Goal: Communication & Community: Share content

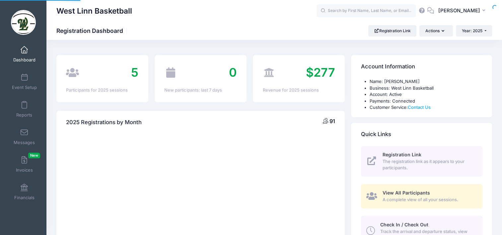
select select
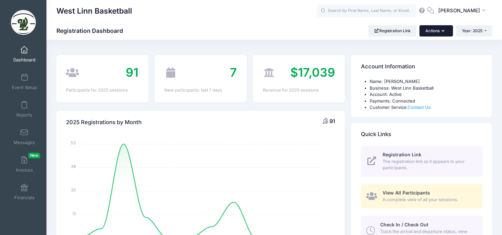
click at [438, 27] on button "Actions" at bounding box center [435, 30] width 33 height 11
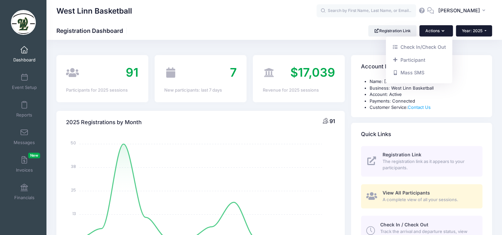
click at [463, 31] on span "Year: 2025" at bounding box center [472, 30] width 21 height 5
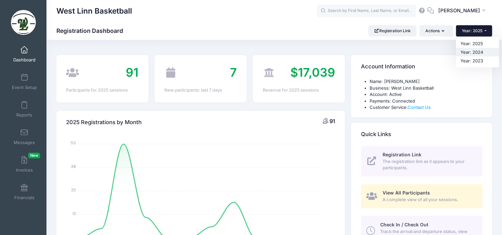
click at [477, 53] on link "Year: 2024" at bounding box center [477, 52] width 43 height 9
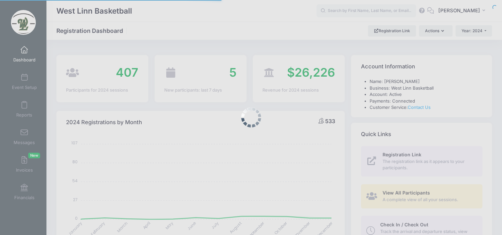
select select
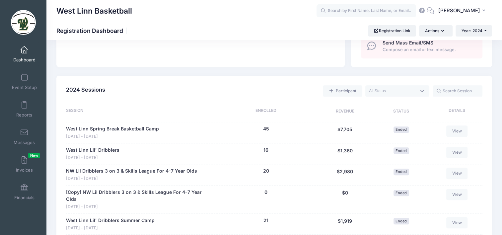
scroll to position [299, 0]
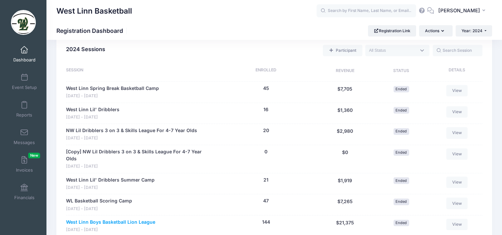
click at [123, 219] on link "West Linn Boys Basketball Lion League" at bounding box center [110, 222] width 89 height 7
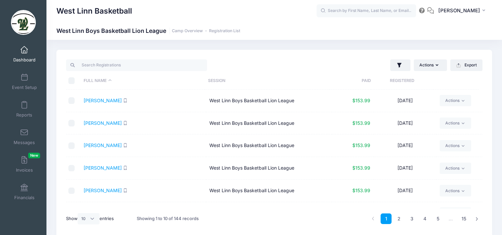
scroll to position [66, 0]
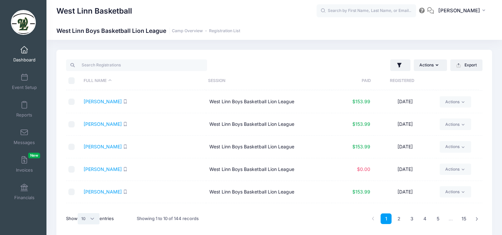
click at [87, 218] on select "All 10 25 50" at bounding box center [89, 218] width 22 height 11
select select "50"
click at [79, 213] on select "All 10 25 50" at bounding box center [89, 218] width 22 height 11
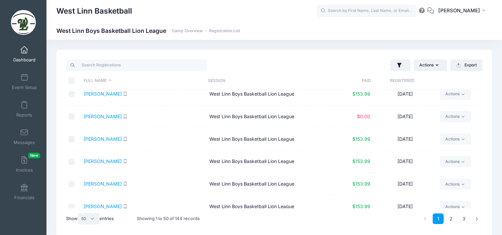
scroll to position [265, 0]
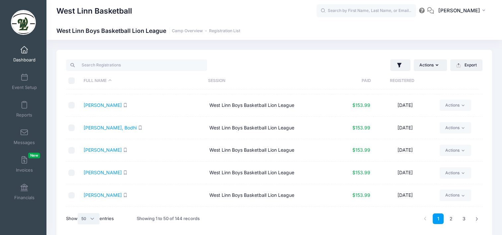
click at [93, 219] on select "All 10 25 50" at bounding box center [89, 218] width 22 height 11
click at [79, 213] on select "All 10 25 50" at bounding box center [89, 218] width 22 height 11
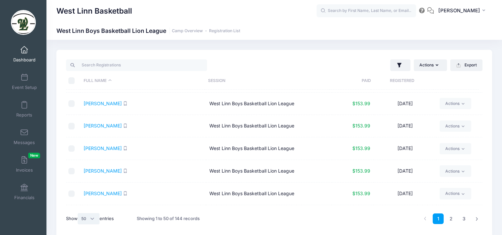
scroll to position [0, 0]
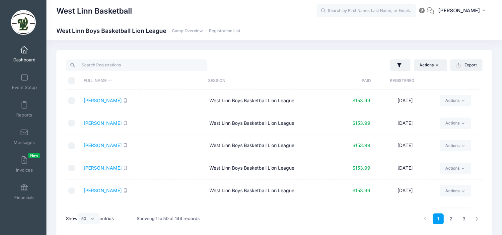
click at [72, 81] on input "\a \a \a \a" at bounding box center [71, 80] width 7 height 7
checkbox input "true"
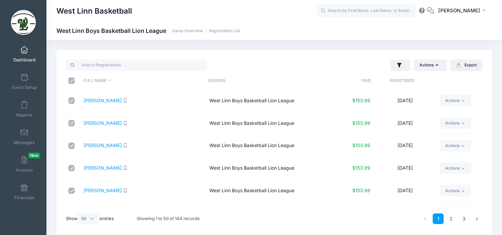
checkbox input "true"
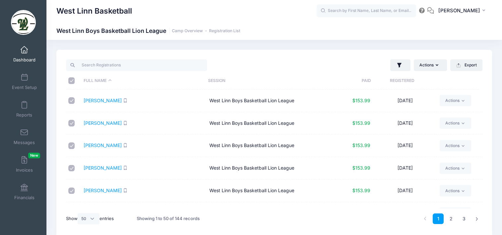
checkbox input "true"
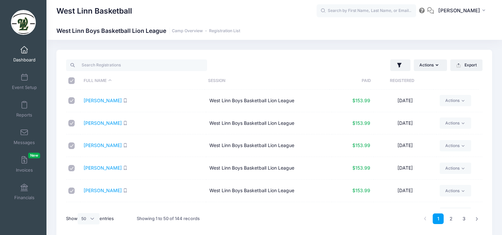
checkbox input "true"
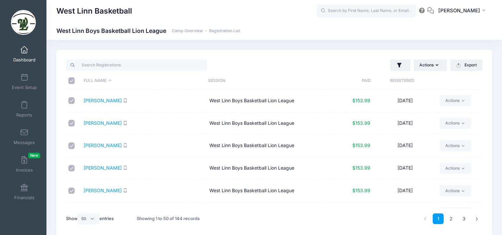
checkbox input "true"
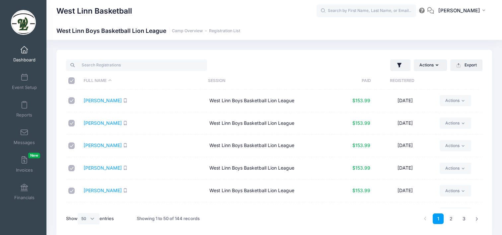
checkbox input "true"
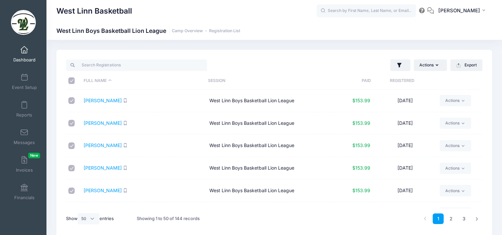
checkbox input "true"
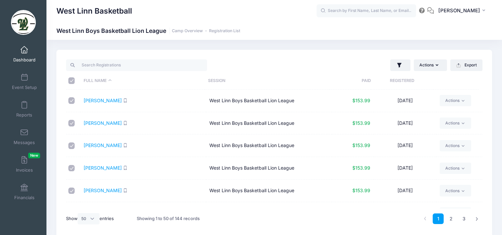
checkbox input "true"
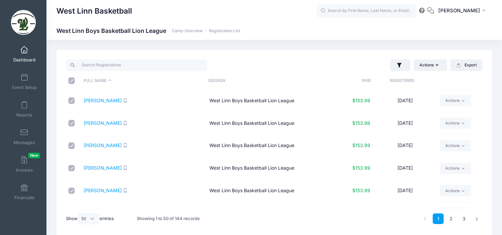
checkbox input "true"
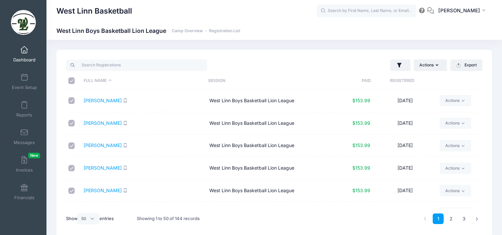
checkbox input "true"
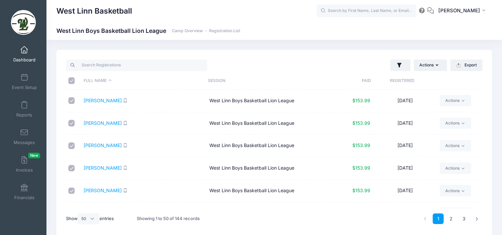
checkbox input "true"
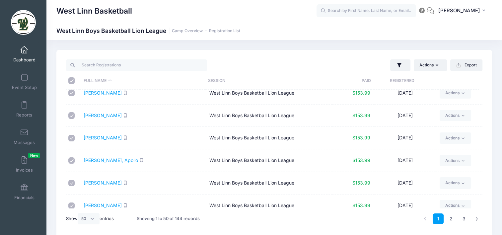
scroll to position [1002, 0]
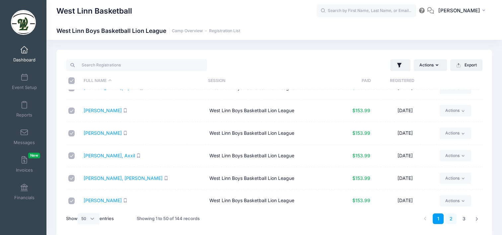
click at [451, 218] on link "2" at bounding box center [450, 218] width 11 height 11
click at [72, 82] on input "\a \a \a \a" at bounding box center [71, 80] width 7 height 7
click at [70, 81] on input "\a \a \a \a" at bounding box center [71, 80] width 7 height 7
checkbox input "true"
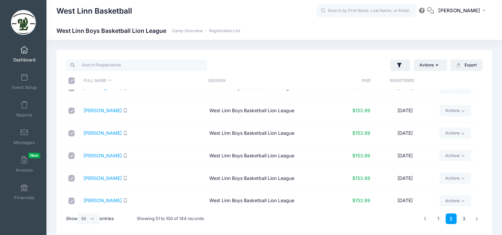
checkbox input "true"
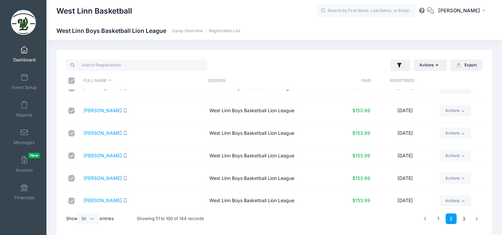
checkbox input "true"
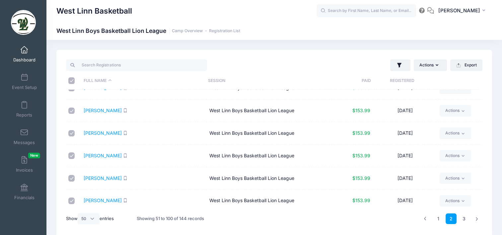
checkbox input "true"
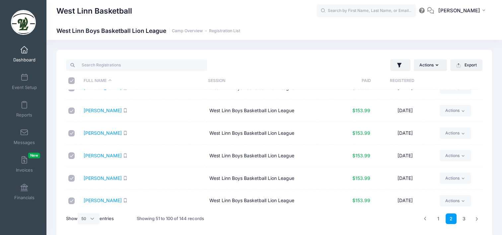
checkbox input "true"
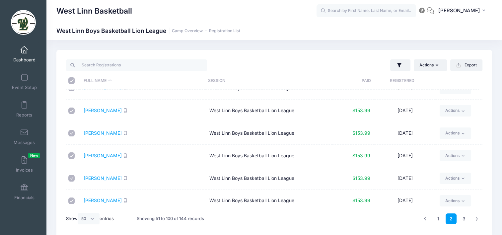
checkbox input "true"
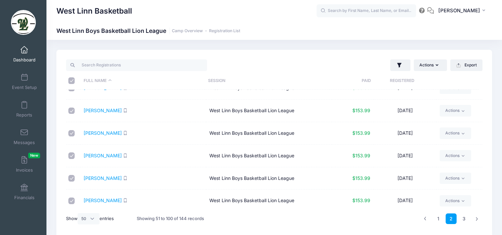
checkbox input "true"
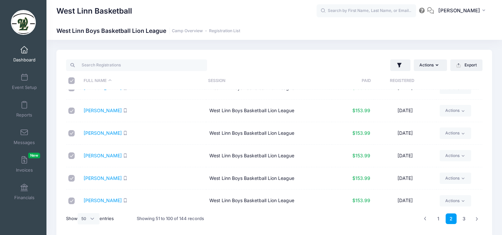
checkbox input "true"
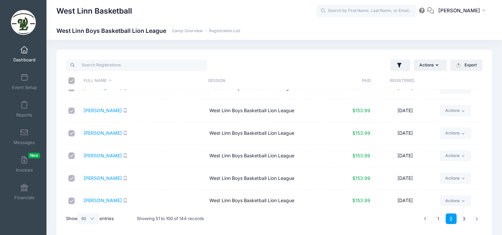
checkbox input "true"
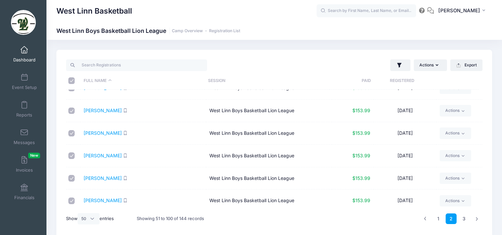
checkbox input "true"
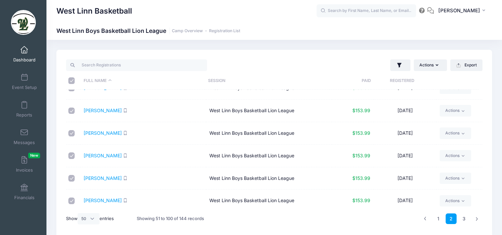
checkbox input "true"
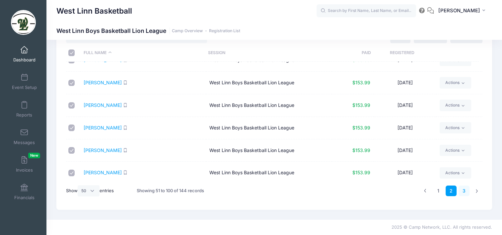
click at [461, 193] on link "3" at bounding box center [463, 190] width 11 height 11
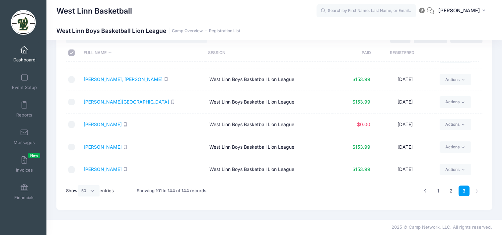
scroll to position [868, 0]
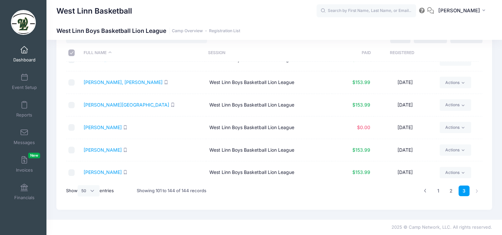
click at [72, 79] on input "checkbox" at bounding box center [71, 82] width 7 height 7
checkbox input "true"
click at [70, 102] on input "checkbox" at bounding box center [71, 105] width 7 height 7
checkbox input "true"
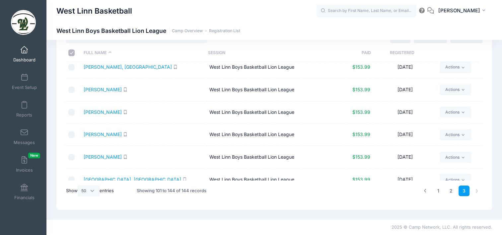
scroll to position [403, 0]
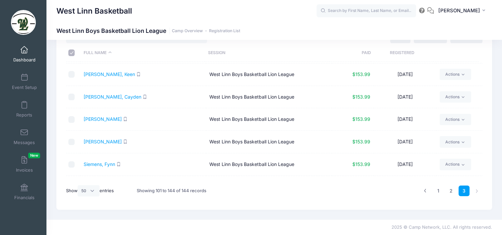
click at [72, 55] on input "\a \a \a \a" at bounding box center [71, 52] width 7 height 7
checkbox input "false"
click at [71, 52] on input "\a \a \a \a" at bounding box center [71, 52] width 7 height 7
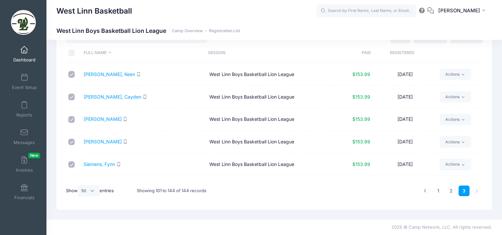
checkbox input "true"
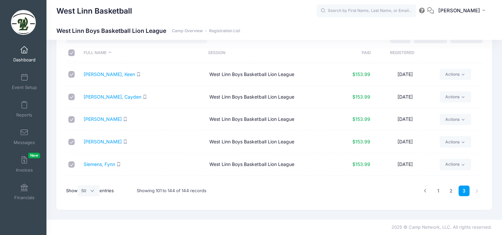
checkbox input "true"
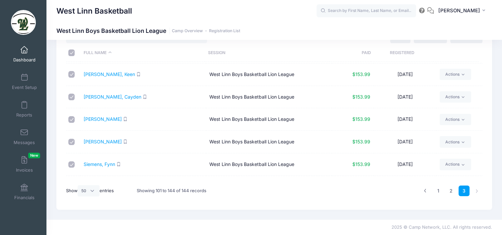
checkbox input "true"
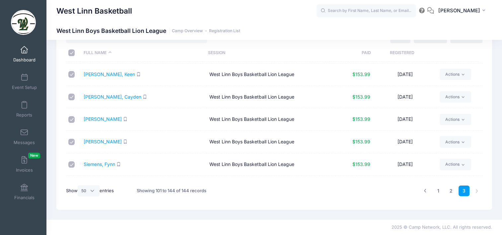
checkbox input "true"
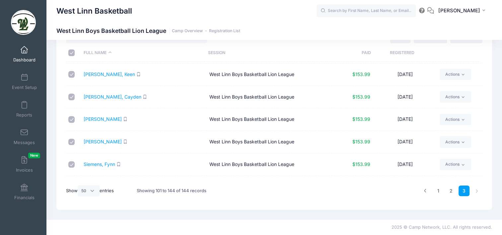
checkbox input "true"
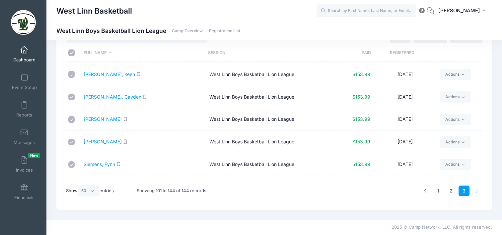
checkbox input "true"
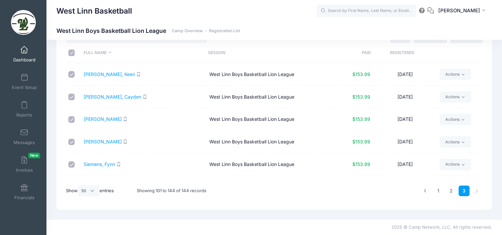
checkbox input "true"
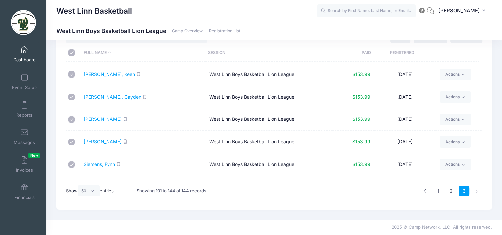
checkbox input "true"
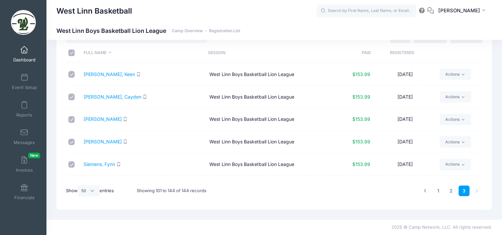
checkbox input "true"
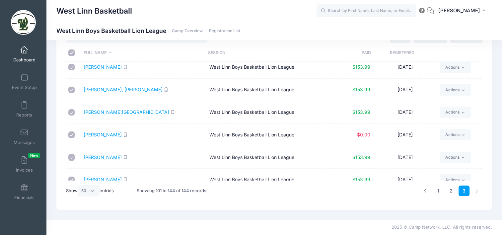
scroll to position [868, 0]
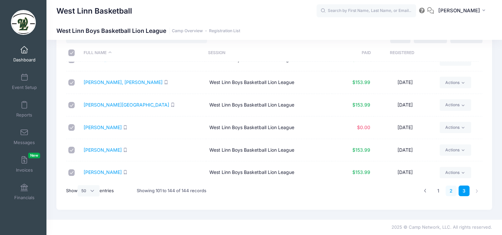
click at [451, 193] on link "2" at bounding box center [450, 190] width 11 height 11
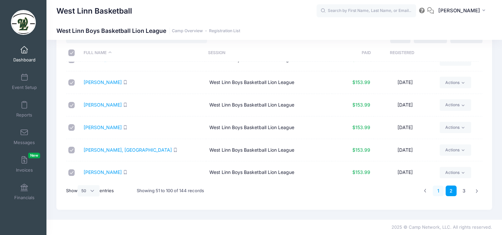
click at [437, 191] on link "1" at bounding box center [438, 190] width 11 height 11
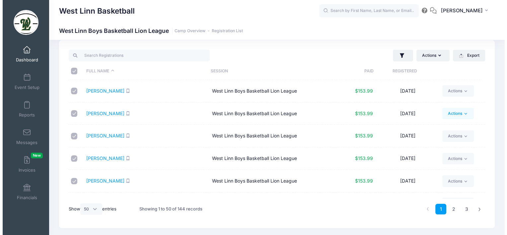
scroll to position [0, 0]
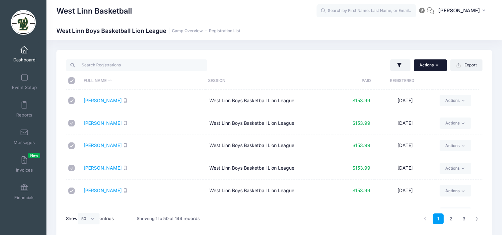
click at [436, 65] on icon "button" at bounding box center [438, 65] width 5 height 0
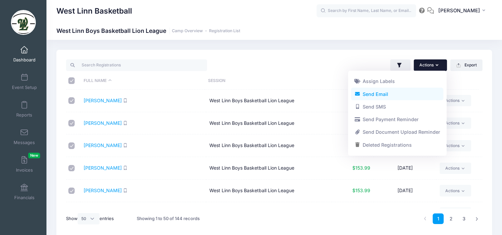
click at [390, 93] on link "Send Email" at bounding box center [397, 94] width 92 height 13
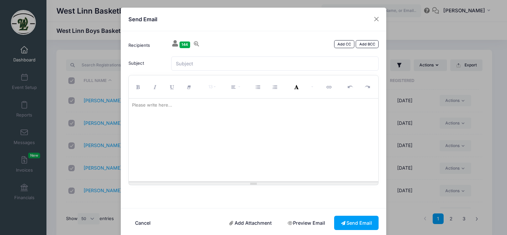
click at [151, 105] on div "Please write here..." at bounding box center [152, 105] width 47 height 13
drag, startPoint x: 151, startPoint y: 105, endPoint x: 308, endPoint y: 131, distance: 158.7
click at [308, 131] on div at bounding box center [254, 140] width 250 height 83
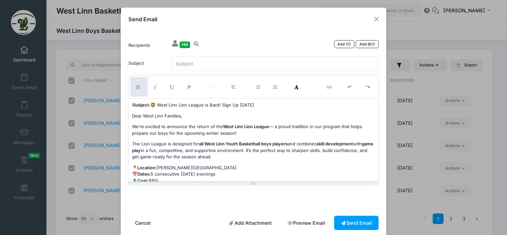
scroll to position [161, 0]
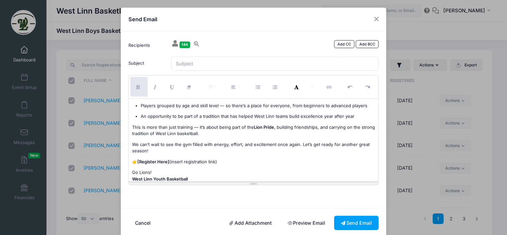
drag, startPoint x: 221, startPoint y: 161, endPoint x: 170, endPoint y: 164, distance: 51.5
click at [170, 164] on p "👉 [Register Here] (insert registration link)" at bounding box center [253, 162] width 243 height 7
click at [169, 161] on p "👉 [Register Here] https://westlinnselectbasketball.sportngin.com/register/form/…" at bounding box center [253, 162] width 243 height 7
click at [139, 160] on strong "[Register Here" at bounding box center [152, 161] width 30 height 5
click at [167, 161] on p "👉 Register Here https://westlinnselectbasketball.sportngin.com/register/form/72…" at bounding box center [253, 162] width 243 height 7
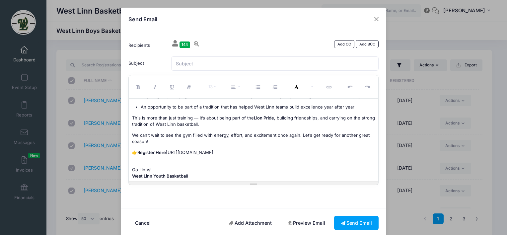
scroll to position [176, 0]
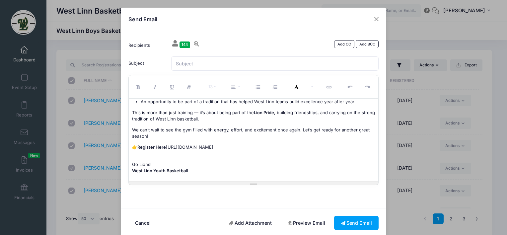
click at [159, 165] on p "Go Lions! West Linn Youth Basketball" at bounding box center [253, 167] width 243 height 13
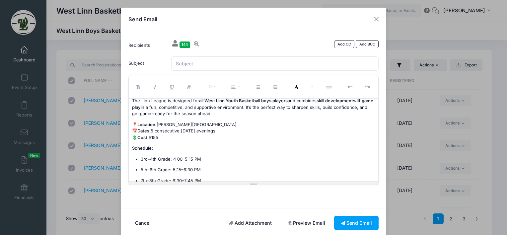
scroll to position [0, 0]
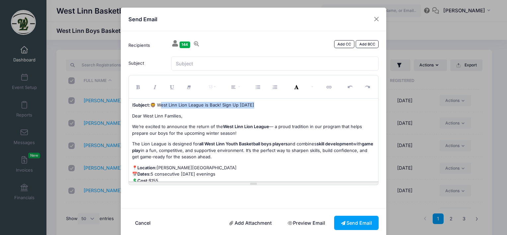
drag, startPoint x: 253, startPoint y: 104, endPoint x: 158, endPoint y: 105, distance: 95.9
click at [158, 105] on p "l Subject: 🦁 West Linn Lion League is Back! Sign Up Today" at bounding box center [253, 105] width 243 height 7
copy p "est Linn Lion League is Back! Sign Up Today"
click at [199, 63] on input "Subject" at bounding box center [275, 63] width 208 height 14
paste input "West Linn Lion League is Back! Sign Up Today"
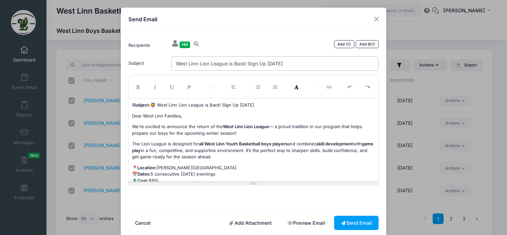
type input "West Linn Lion League is Back! Sign Up Today"
click at [253, 104] on p "l Subject: 🦁 West Linn Lion League is Back! Sign Up Today" at bounding box center [253, 105] width 243 height 7
click at [132, 115] on p "Dear West Linn Families," at bounding box center [253, 116] width 243 height 7
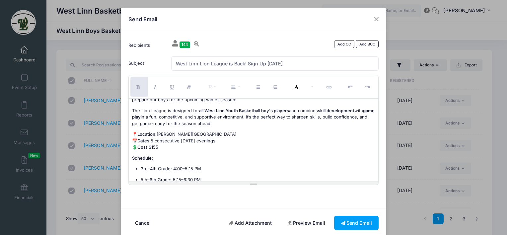
scroll to position [33, 0]
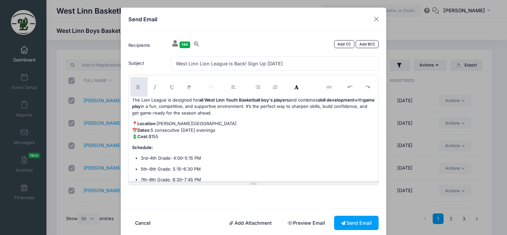
click at [219, 131] on p "📍 Location: Athey Creek Middle School 📅 Dates: 5 consecutive Sunday evenings 💲 …" at bounding box center [253, 130] width 243 height 20
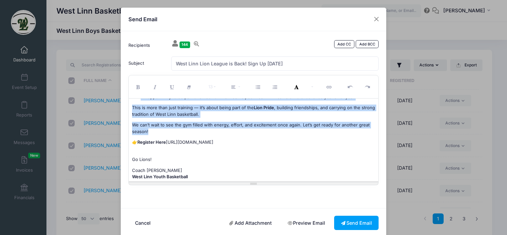
scroll to position [176, 0]
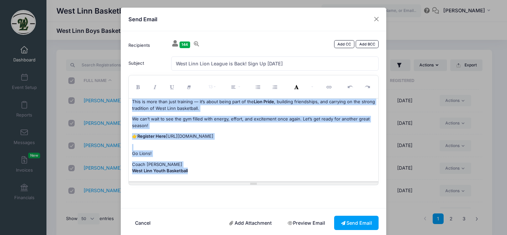
drag, startPoint x: 131, startPoint y: 103, endPoint x: 191, endPoint y: 170, distance: 90.4
click at [191, 170] on div "Dear West Linn Families, We’re excited to announce the return of the West Linn …" at bounding box center [254, 140] width 250 height 83
copy div "Dear West Linn Families, We’re excited to announce the return of the West Linn …"
click at [228, 122] on p "We can’t wait to see the gym filled with energy, effort, and excitement once ag…" at bounding box center [253, 122] width 243 height 13
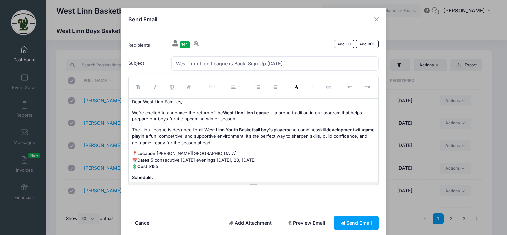
scroll to position [0, 0]
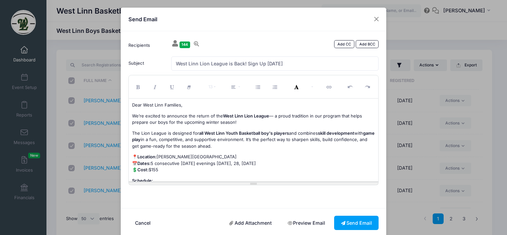
click at [132, 116] on p "We’re excited to announce the return of the West Linn Lion League — a proud tra…" at bounding box center [253, 119] width 243 height 13
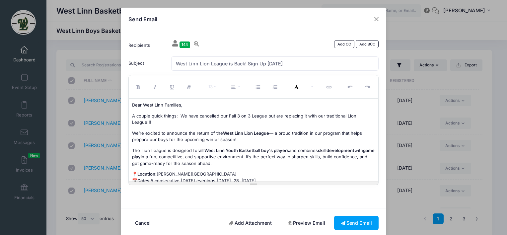
click at [156, 123] on p "A couple quick things: We have cancelled our Fall 3 on 3 League but are replaci…" at bounding box center [253, 119] width 243 height 13
drag, startPoint x: 178, startPoint y: 115, endPoint x: 184, endPoint y: 114, distance: 6.0
click at [184, 114] on p "A couple quick things: We have cancelled our Fall 3 on 3 League but are replaci…" at bounding box center [253, 119] width 243 height 13
click at [197, 113] on p "A couple quick things: We have cancelled our Fall 3 on 3 League but are replaci…" at bounding box center [253, 119] width 243 height 13
drag, startPoint x: 186, startPoint y: 115, endPoint x: 222, endPoint y: 113, distance: 36.6
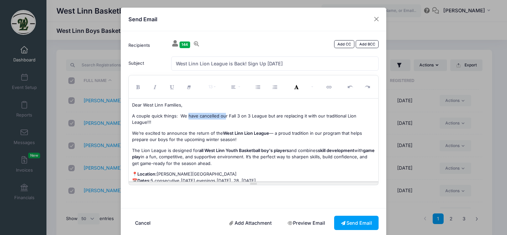
click at [222, 113] on p "A couple quick things: We have cancelled our Fall 3 on 3 League but are replaci…" at bounding box center [253, 119] width 243 height 13
click at [241, 130] on strong "West Linn Lion League" at bounding box center [246, 132] width 46 height 5
click at [370, 115] on div "Dear West Linn Families, A couple quick things: We will not be holding Fall 3 o…" at bounding box center [254, 140] width 250 height 83
drag, startPoint x: 296, startPoint y: 114, endPoint x: 279, endPoint y: 116, distance: 17.3
click at [279, 116] on p "A couple quick things: We will not be holding Fall 3 on 3 League but are replac…" at bounding box center [253, 119] width 243 height 13
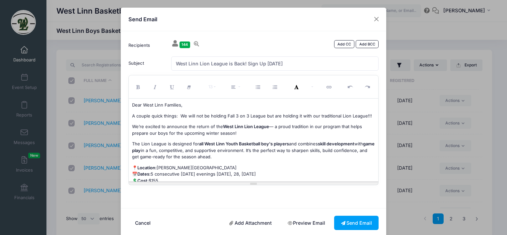
click at [307, 115] on p "A couple quick things: We will not be holding Fall 3 on 3 League but are holdin…" at bounding box center [253, 116] width 243 height 7
click at [349, 117] on p "A couple quick things: We will not be holding Fall 3 on 3 League but are holdin…" at bounding box center [253, 116] width 243 height 7
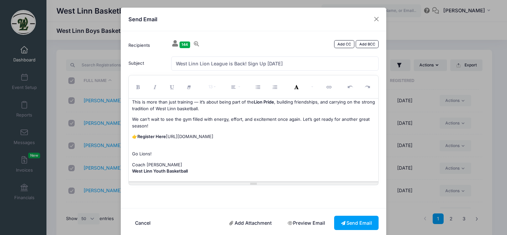
scroll to position [193, 0]
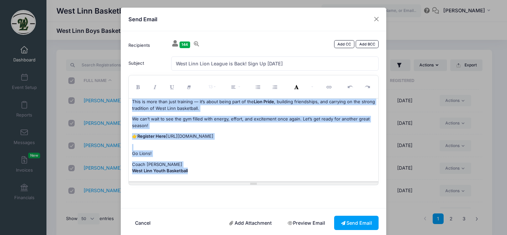
drag, startPoint x: 130, startPoint y: 105, endPoint x: 205, endPoint y: 169, distance: 98.4
click at [205, 169] on div "Dear West Linn Families, A couple quick things: We will not be holding Fall 3 o…" at bounding box center [254, 140] width 250 height 83
copy div "Dear West Linn Families, A couple quick things: We will not be holding Fall 3 o…"
click at [254, 130] on div "Dear West Linn Families, A couple quick things: We will not be holding Fall 3 o…" at bounding box center [254, 140] width 250 height 83
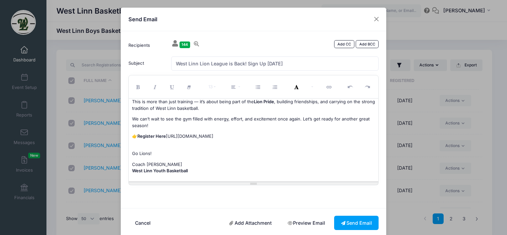
scroll to position [0, 0]
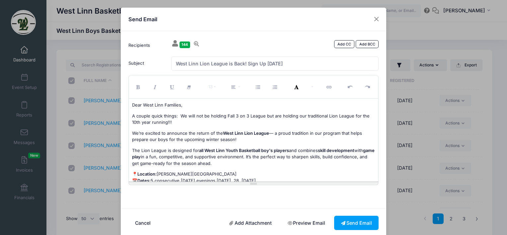
click at [261, 115] on p "A couple quick things: We will not be holding Fall 3 on 3 League but are holdin…" at bounding box center [253, 119] width 243 height 13
click at [230, 137] on p "We’re excited to announce the return of the West Linn Lion League — a proud tra…" at bounding box center [253, 136] width 243 height 13
click at [180, 125] on p "A couple quick things: We will not be holding Fall 3 on 3 but are holding our t…" at bounding box center [253, 119] width 243 height 13
drag, startPoint x: 152, startPoint y: 123, endPoint x: 131, endPoint y: 114, distance: 22.1
click at [132, 114] on p "A couple quick things: We will not be holding Fall 3 on 3 but are holding our t…" at bounding box center [253, 119] width 243 height 13
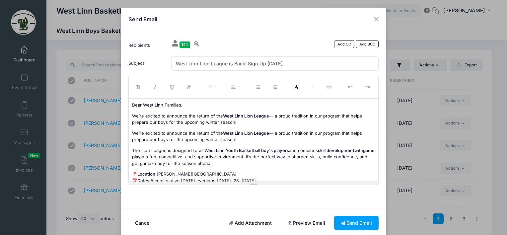
drag, startPoint x: 236, startPoint y: 122, endPoint x: 131, endPoint y: 118, distance: 104.9
click at [132, 118] on p "We’re excited to announce the return of the West Linn Lion League — a proud tra…" at bounding box center [253, 119] width 243 height 13
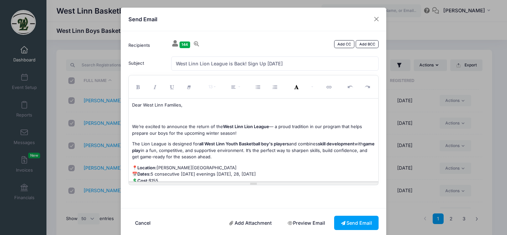
click at [132, 128] on p "We’re excited to announce the return of the West Linn Lion League — a proud tra…" at bounding box center [253, 129] width 243 height 13
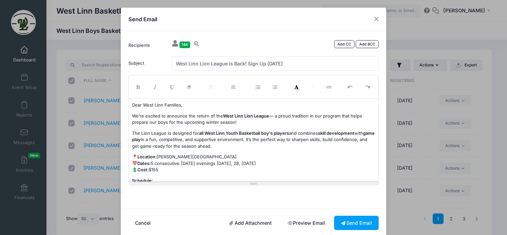
click at [242, 122] on p "We’re excited to announce the return of the West Linn Lion League — a proud tra…" at bounding box center [253, 119] width 243 height 13
click at [262, 122] on p "We’re excited to announce the return of the West Linn Lion League — a proud tra…" at bounding box center [253, 119] width 243 height 13
click at [264, 121] on p "We’re excited to announce the return of the West Linn Lion League — a proud tra…" at bounding box center [253, 119] width 243 height 13
click at [246, 131] on strong "all West Linn Youth Basketball boy's players" at bounding box center [244, 132] width 90 height 5
click at [313, 122] on p "We’re excited to announce the return of the West Linn Lion League — a proud tra…" at bounding box center [253, 119] width 243 height 13
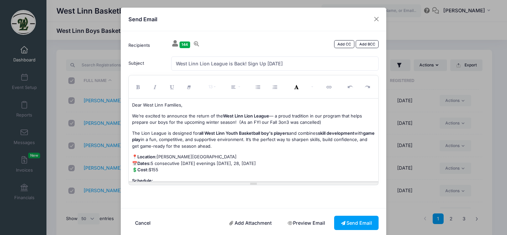
click at [317, 121] on p "We’re excited to announce the return of the West Linn Lion League — a proud tra…" at bounding box center [253, 119] width 243 height 13
click at [313, 120] on p "We’re excited to announce the return of the West Linn Lion League — a proud tra…" at bounding box center [253, 119] width 243 height 13
click at [183, 141] on p "The Lion League is designed for all West Linn Youth Basketball boy's players an…" at bounding box center [253, 140] width 243 height 20
drag, startPoint x: 316, startPoint y: 122, endPoint x: 233, endPoint y: 124, distance: 83.0
click at [233, 124] on p "We’re excited to announce the return of the West Linn Lion League — a proud tra…" at bounding box center [253, 119] width 243 height 13
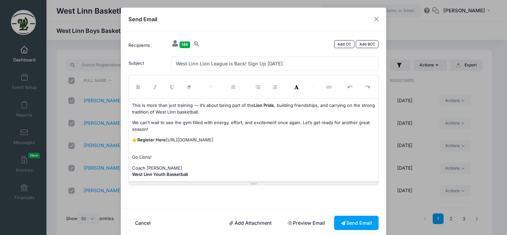
scroll to position [176, 0]
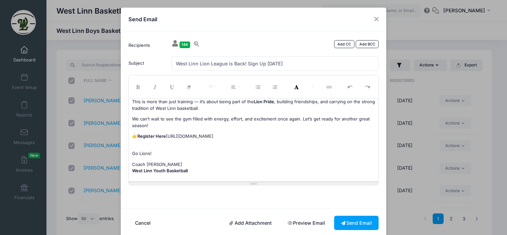
click at [193, 170] on p "Coach Dave West Linn Youth Basketball" at bounding box center [253, 167] width 243 height 13
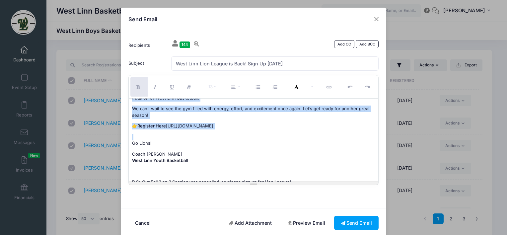
scroll to position [197, 0]
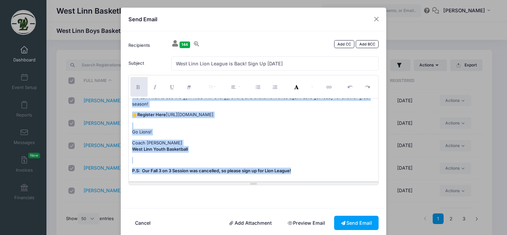
drag, startPoint x: 131, startPoint y: 104, endPoint x: 324, endPoint y: 169, distance: 203.6
click at [324, 169] on div "Dear West Linn Families, We’re excited to announce the return of the West Linn …" at bounding box center [254, 140] width 250 height 83
copy div "Dear West Linn Families, We’re excited to announce the return of the West Linn …"
click at [309, 137] on div "Dear West Linn Families, We’re excited to announce the return of the West Linn …" at bounding box center [254, 140] width 250 height 83
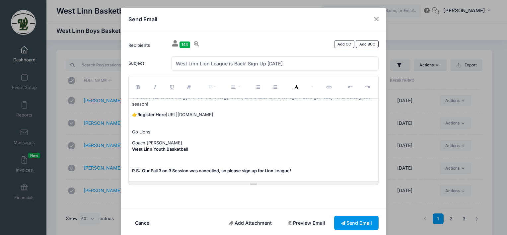
click at [354, 225] on button "Send Email" at bounding box center [356, 223] width 44 height 14
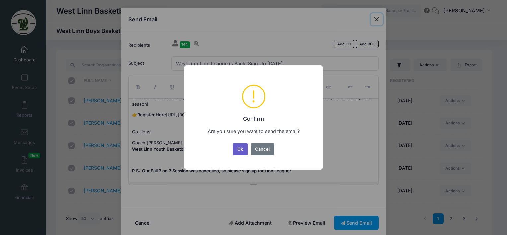
click at [241, 148] on button "Ok" at bounding box center [240, 149] width 15 height 12
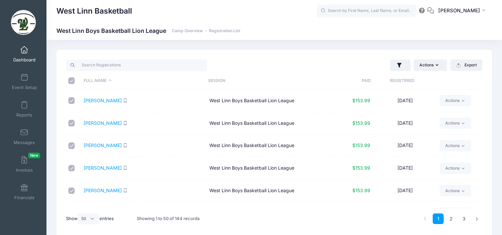
click at [23, 54] on link "Dashboard" at bounding box center [25, 53] width 32 height 23
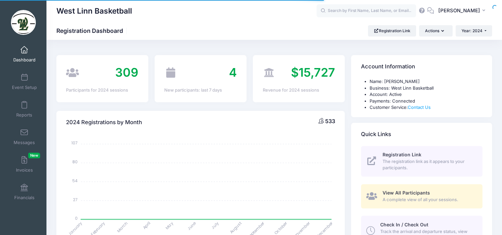
select select
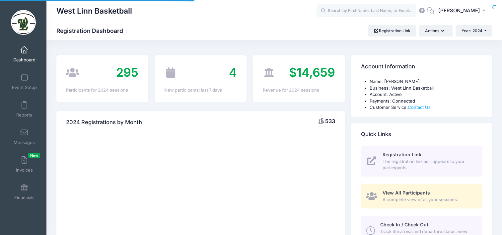
select select
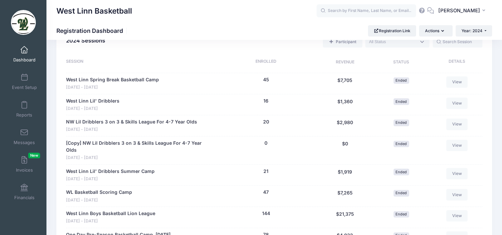
scroll to position [199, 0]
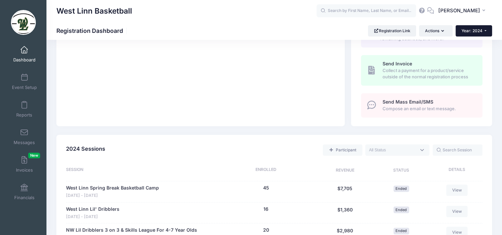
click at [478, 31] on span "Year: 2024" at bounding box center [471, 30] width 21 height 5
click at [474, 47] on link "Year: 2025" at bounding box center [476, 43] width 43 height 9
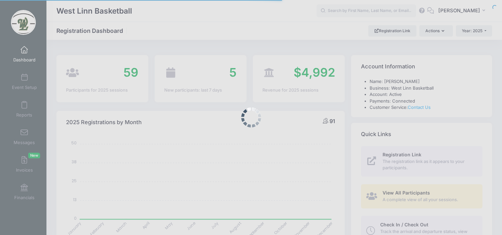
select select
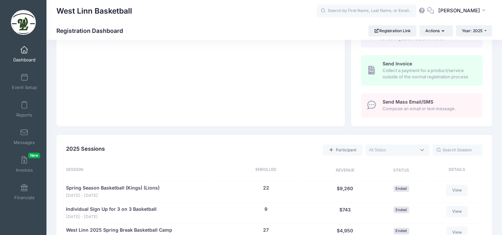
scroll to position [398, 0]
